Goal: Task Accomplishment & Management: Complete application form

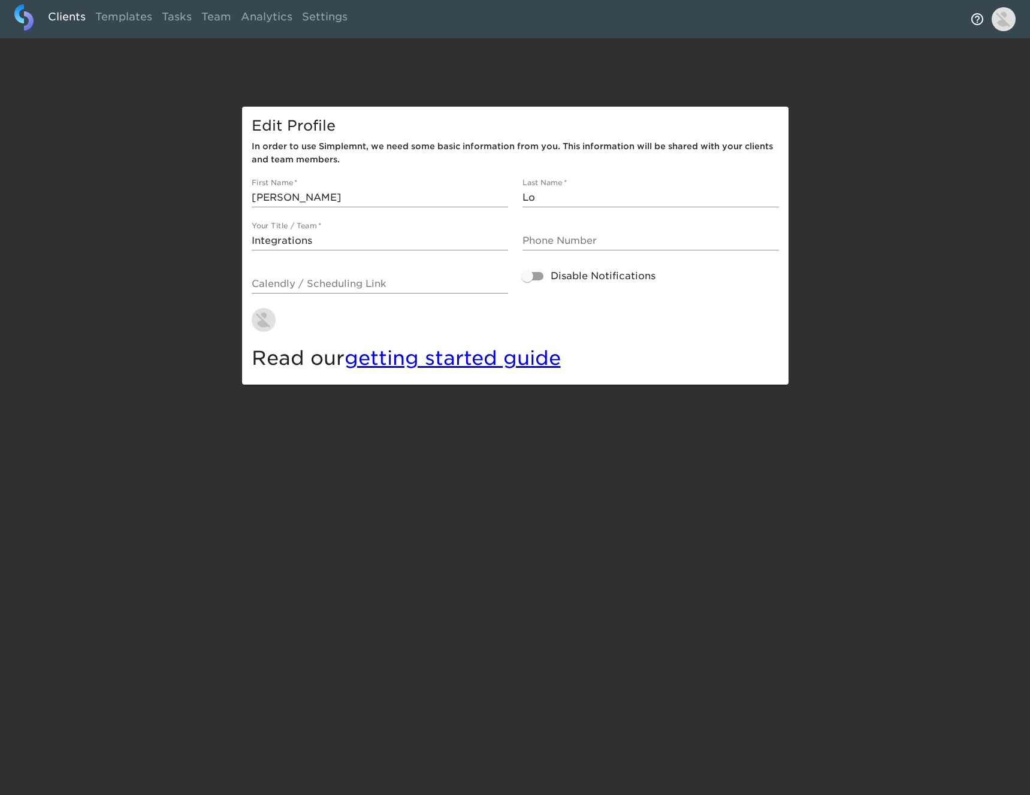
click at [84, 17] on link "Clients" at bounding box center [66, 18] width 47 height 29
select select "10"
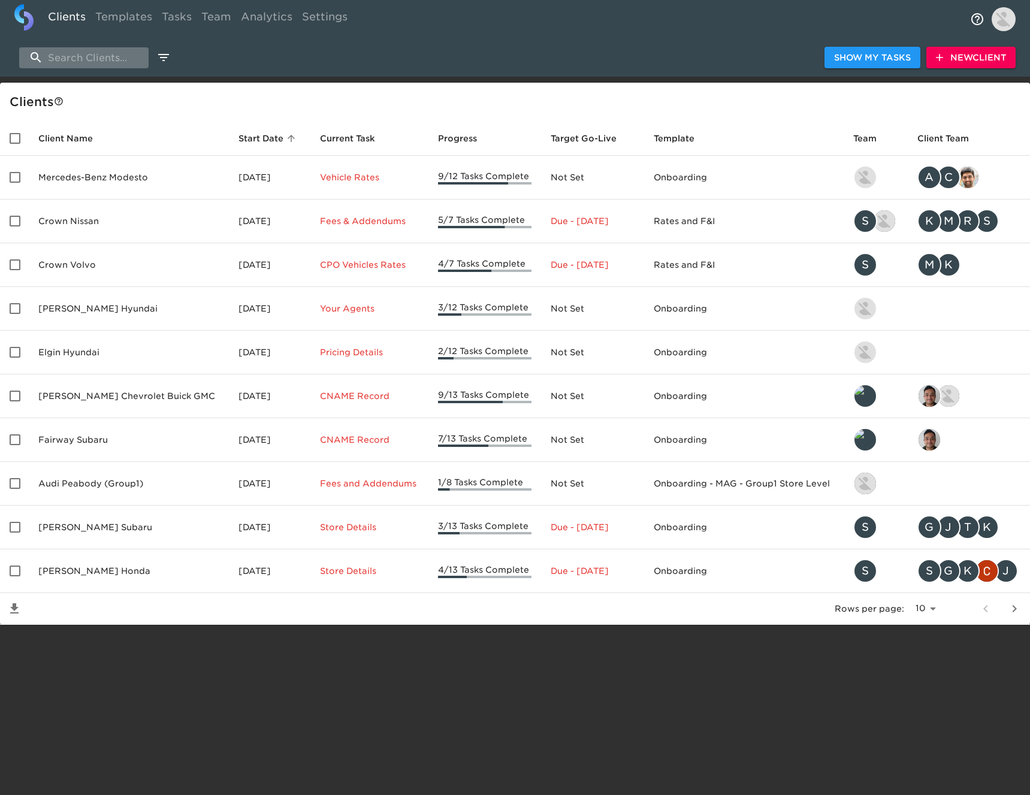
click at [115, 59] on input "search" at bounding box center [83, 57] width 129 height 21
click at [986, 62] on span "New Client" at bounding box center [971, 57] width 70 height 15
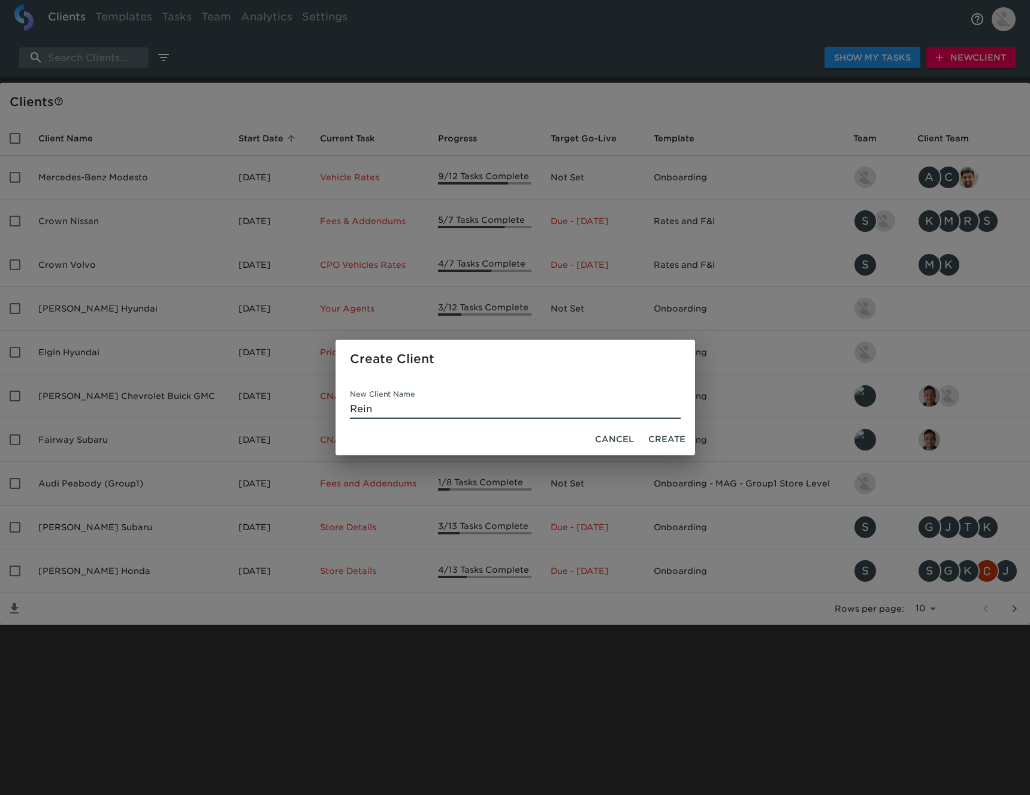
type input "Rein"
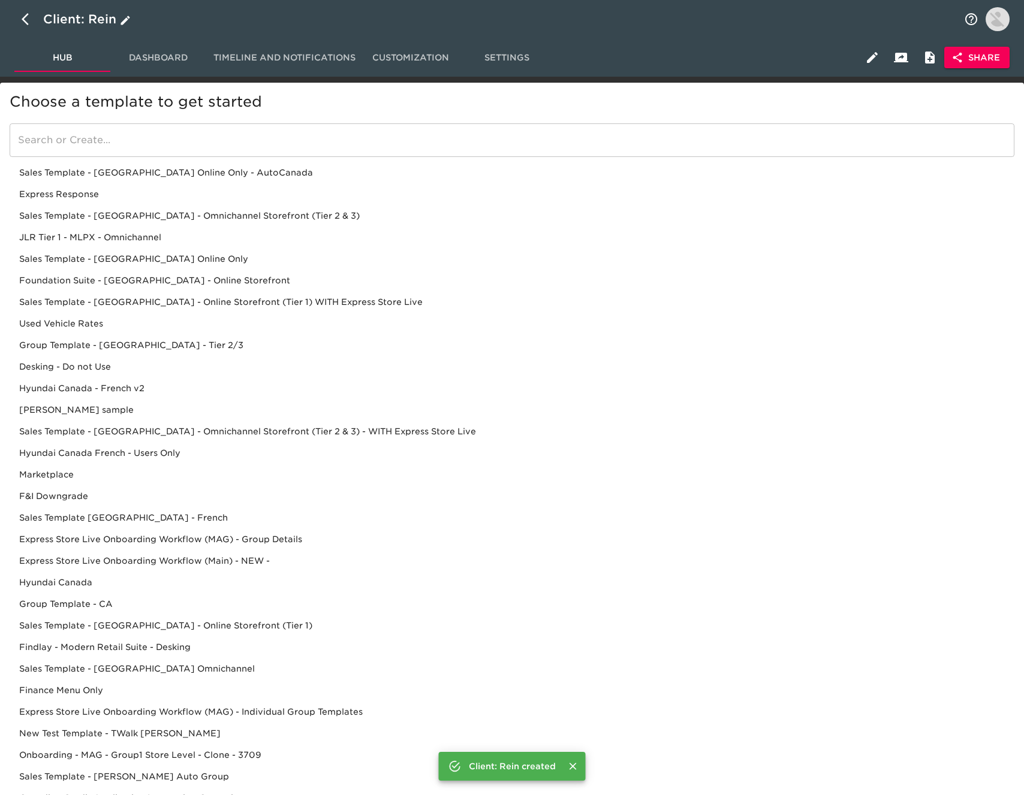
click at [27, 26] on icon "button" at bounding box center [29, 19] width 14 height 14
select select "10"
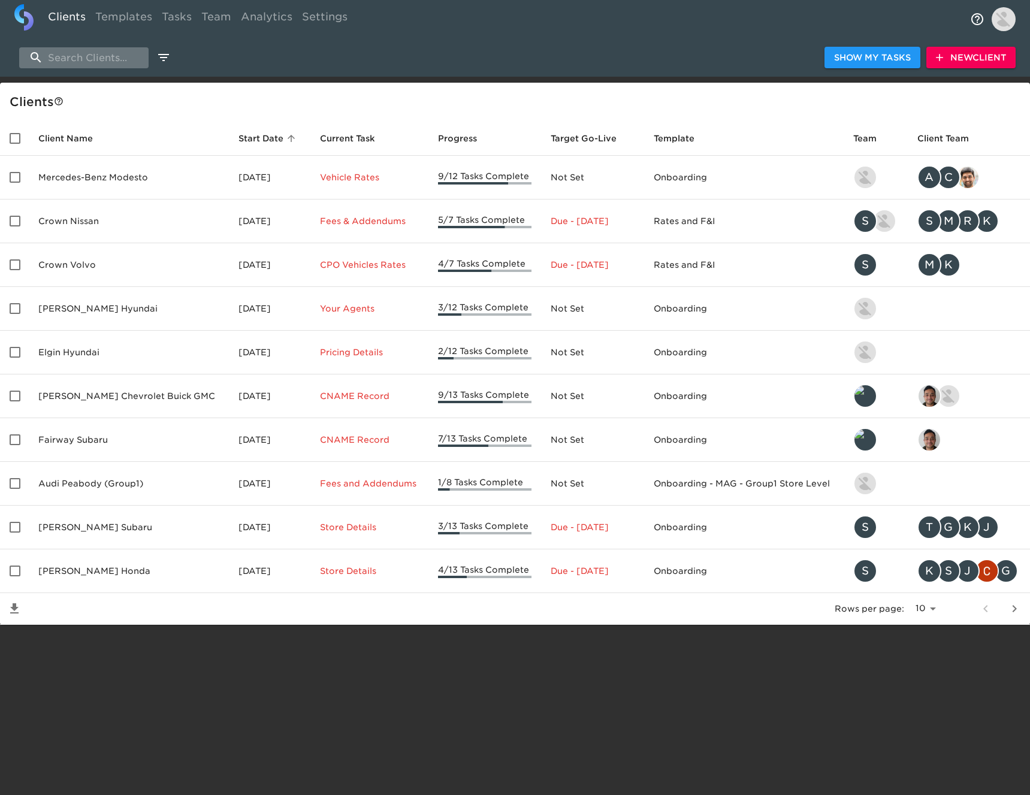
click at [87, 63] on input "search" at bounding box center [83, 57] width 129 height 21
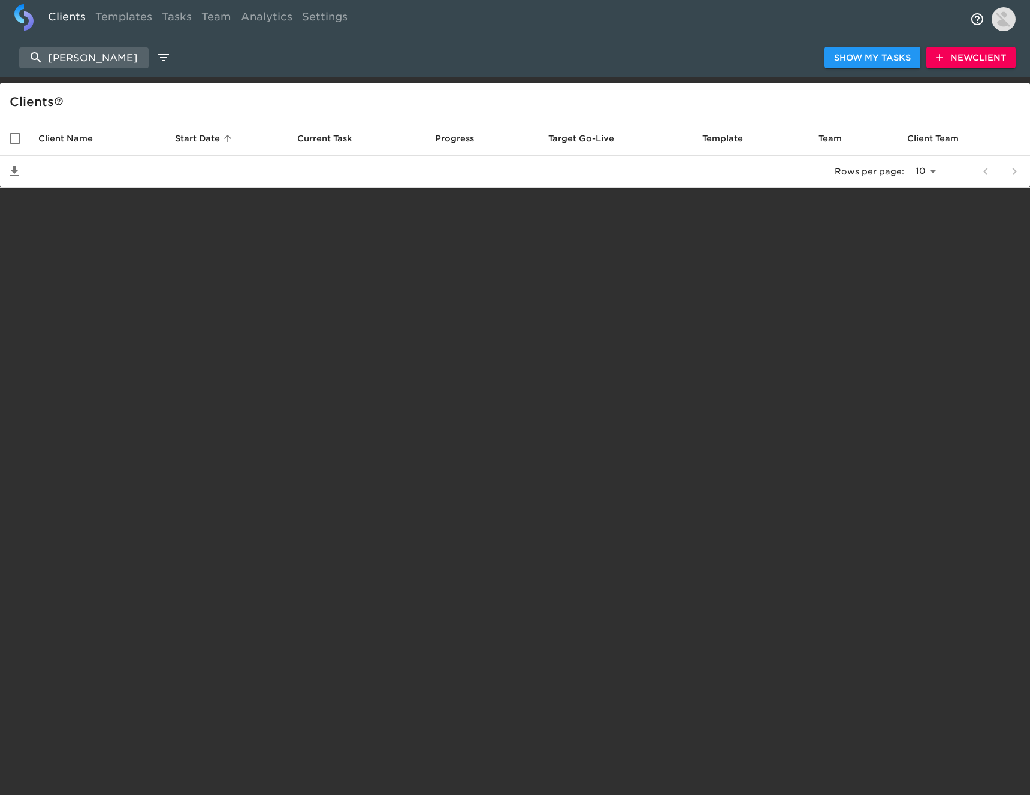
type input "[PERSON_NAME]"
click at [974, 67] on button "New Client" at bounding box center [970, 58] width 89 height 22
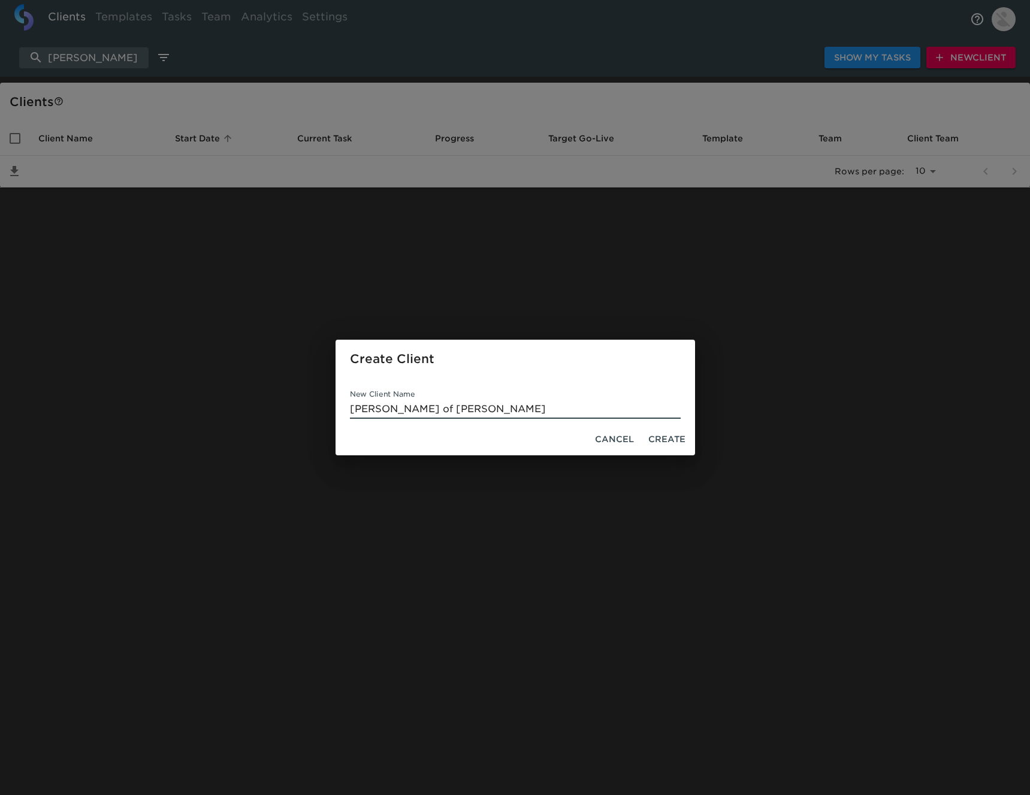
type input "[PERSON_NAME] of [PERSON_NAME]"
click at [689, 439] on button "Create" at bounding box center [667, 439] width 47 height 22
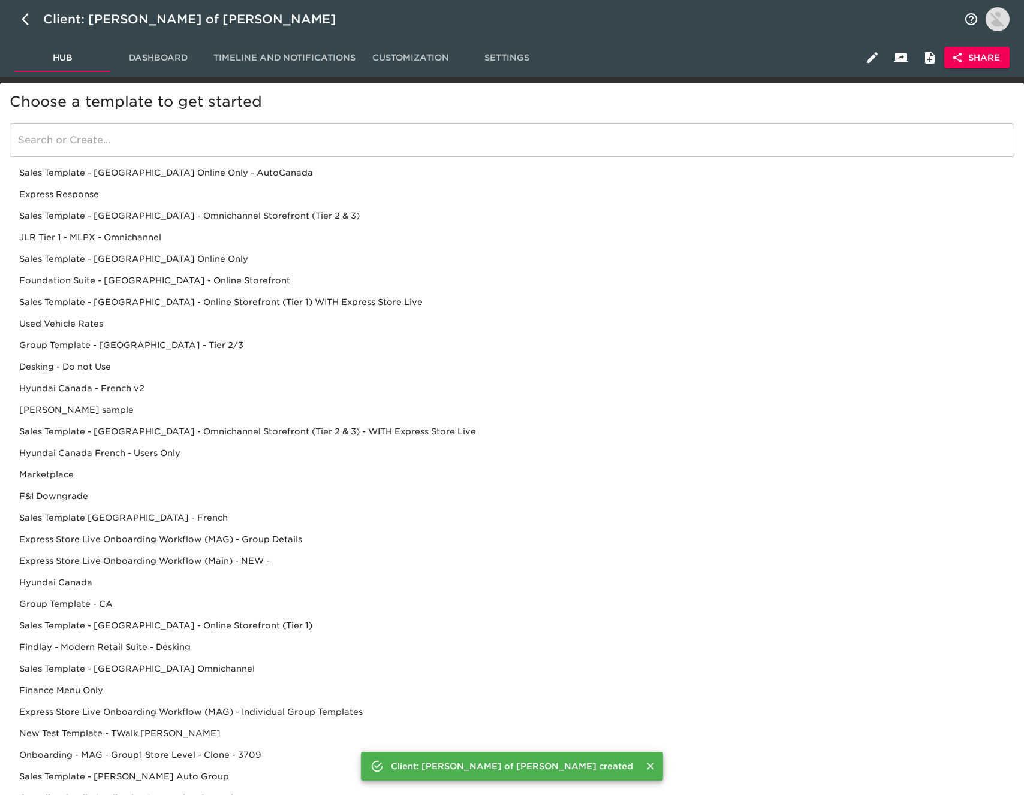
click at [250, 140] on input "search" at bounding box center [512, 140] width 1004 height 34
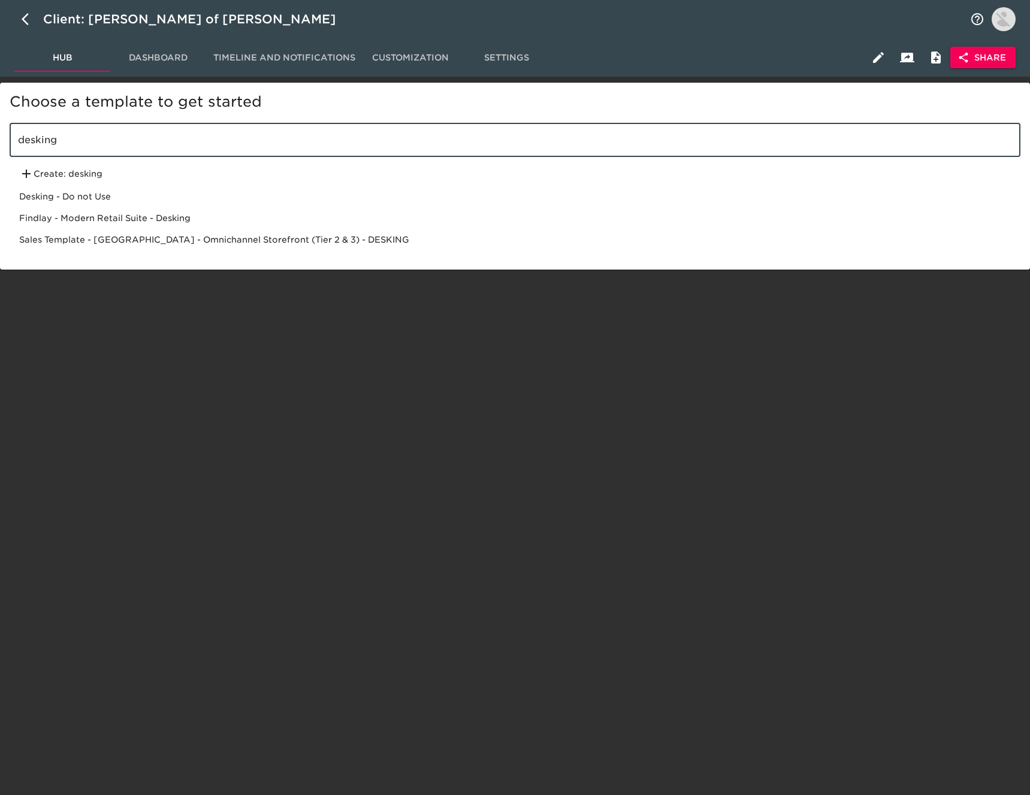
type input "desking"
drag, startPoint x: 318, startPoint y: 234, endPoint x: 324, endPoint y: 236, distance: 6.1
click at [318, 235] on div "Sales Template - [GEOGRAPHIC_DATA] - Omnichannel Storefront (Tier 2 & 3) - DESK…" at bounding box center [515, 240] width 1011 height 22
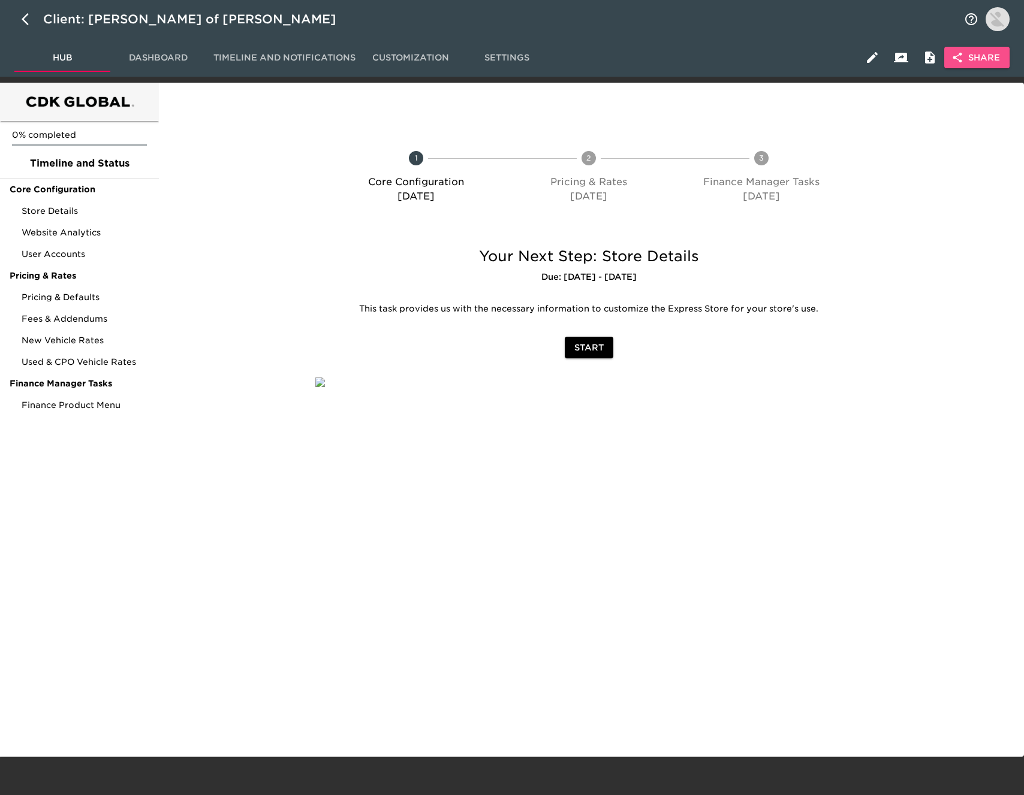
click at [979, 56] on span "Share" at bounding box center [976, 57] width 46 height 15
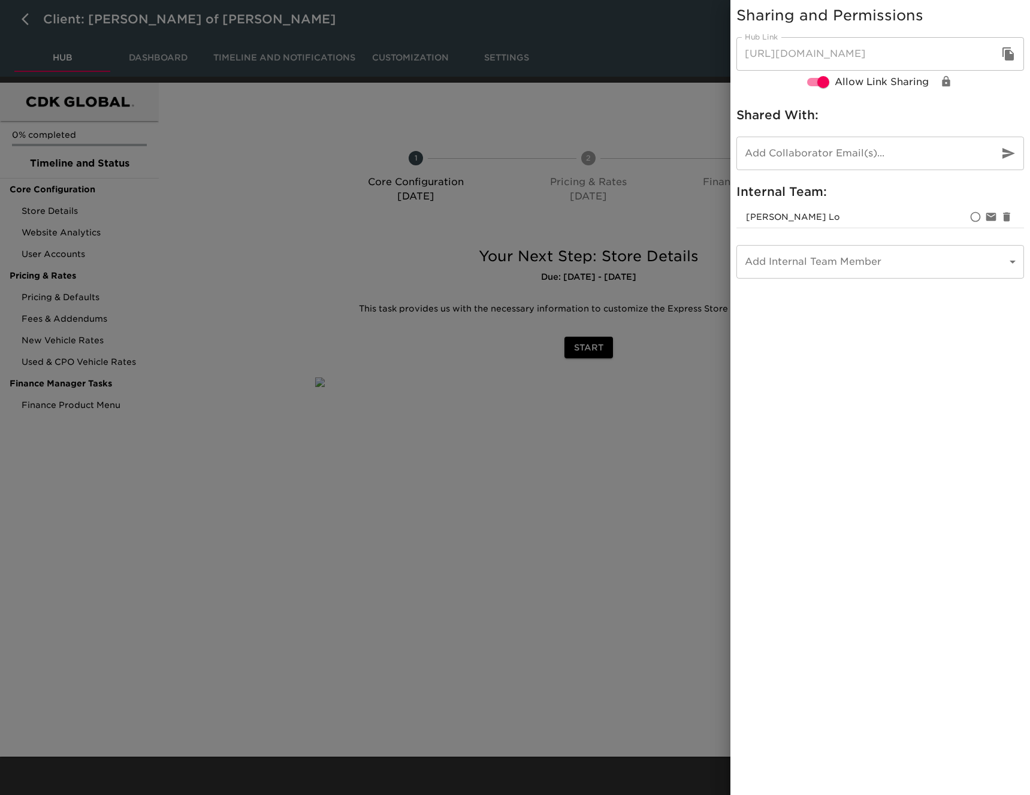
click at [1007, 55] on icon "button" at bounding box center [1008, 53] width 11 height 13
drag, startPoint x: 189, startPoint y: 174, endPoint x: 197, endPoint y: 174, distance: 7.2
click at [192, 174] on div at bounding box center [515, 397] width 1030 height 795
